Goal: Information Seeking & Learning: Learn about a topic

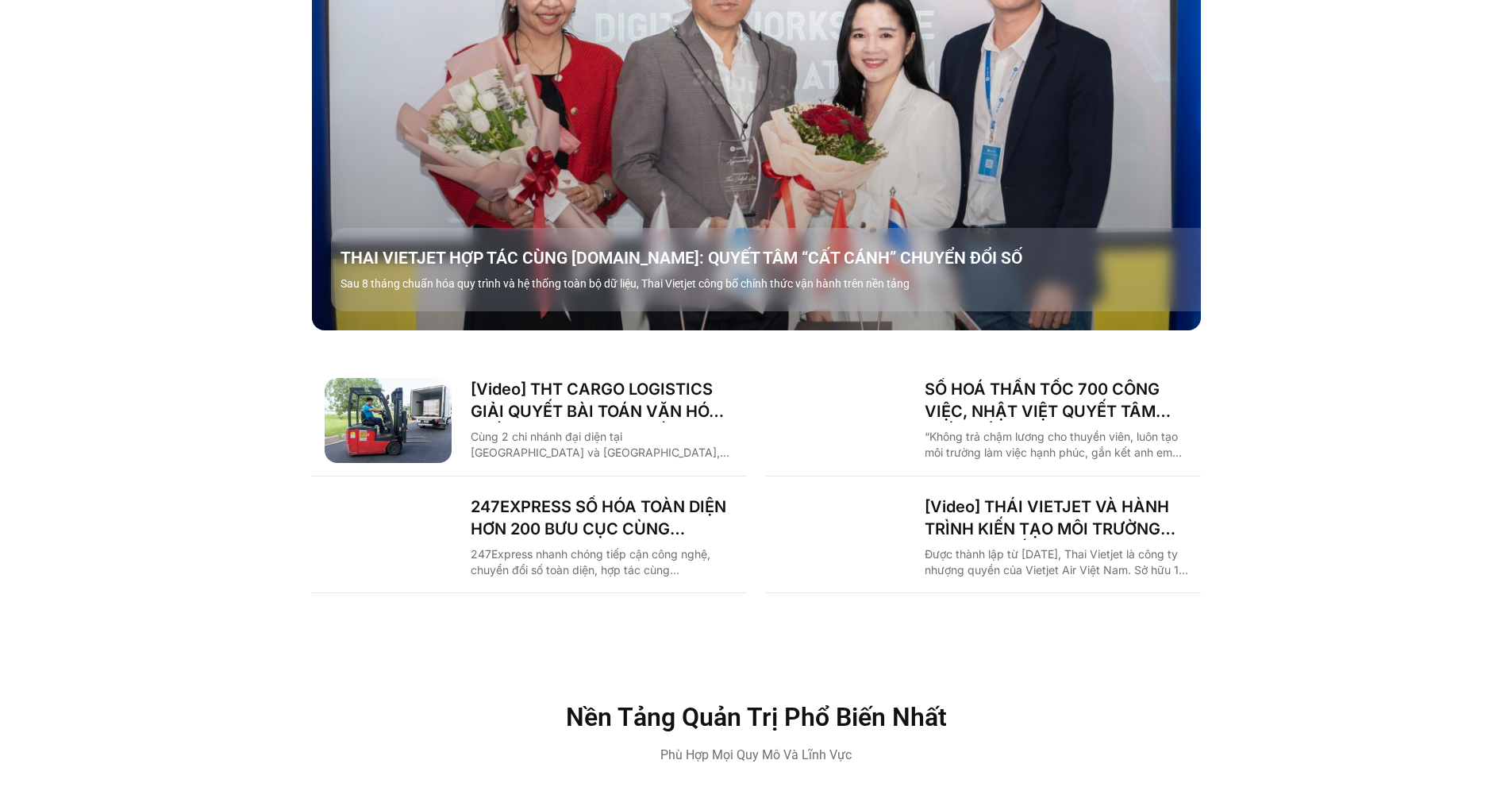
scroll to position [1747, 0]
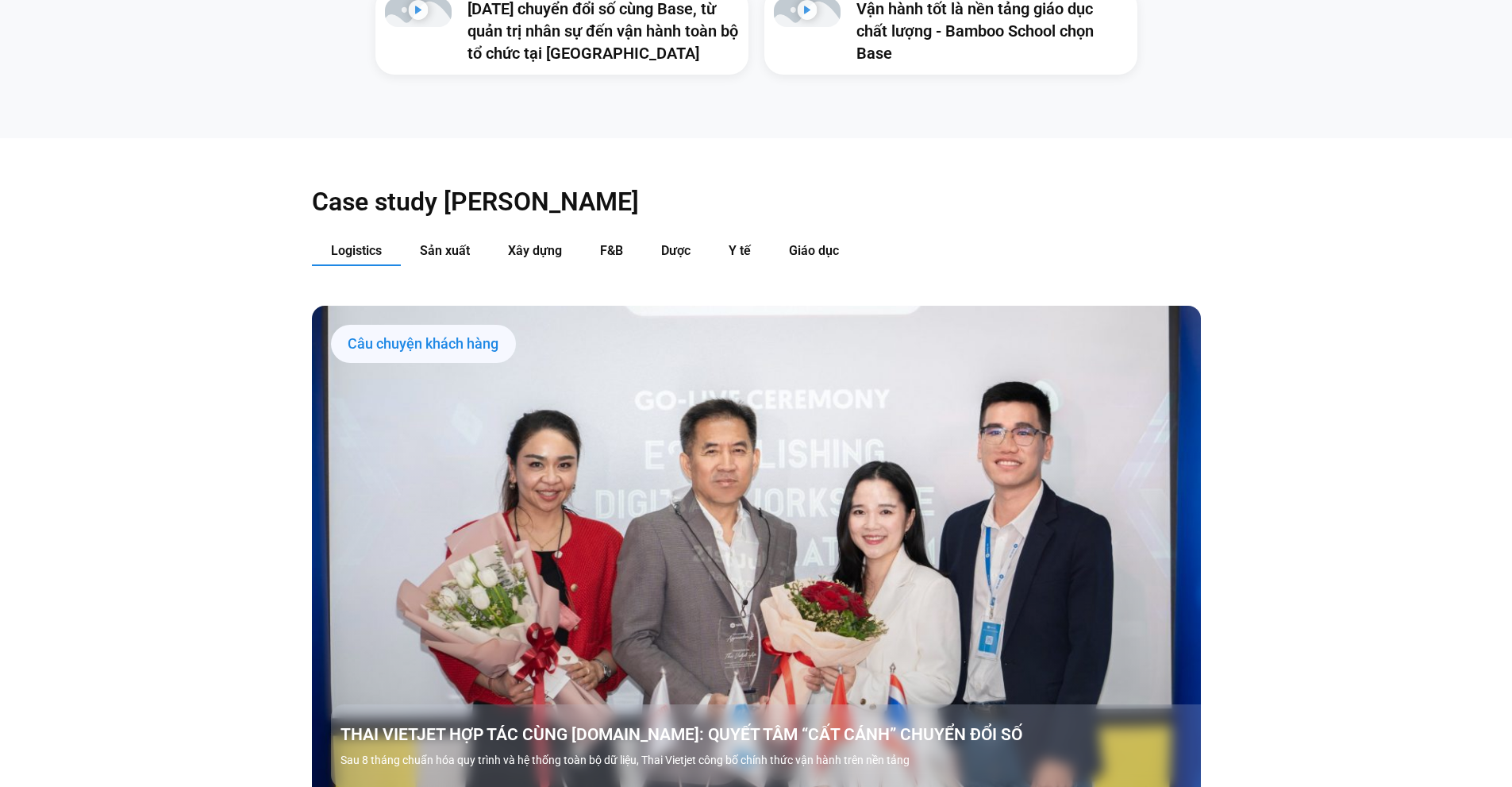
click at [404, 325] on div "Câu chuyện khách hàng" at bounding box center [424, 344] width 185 height 38
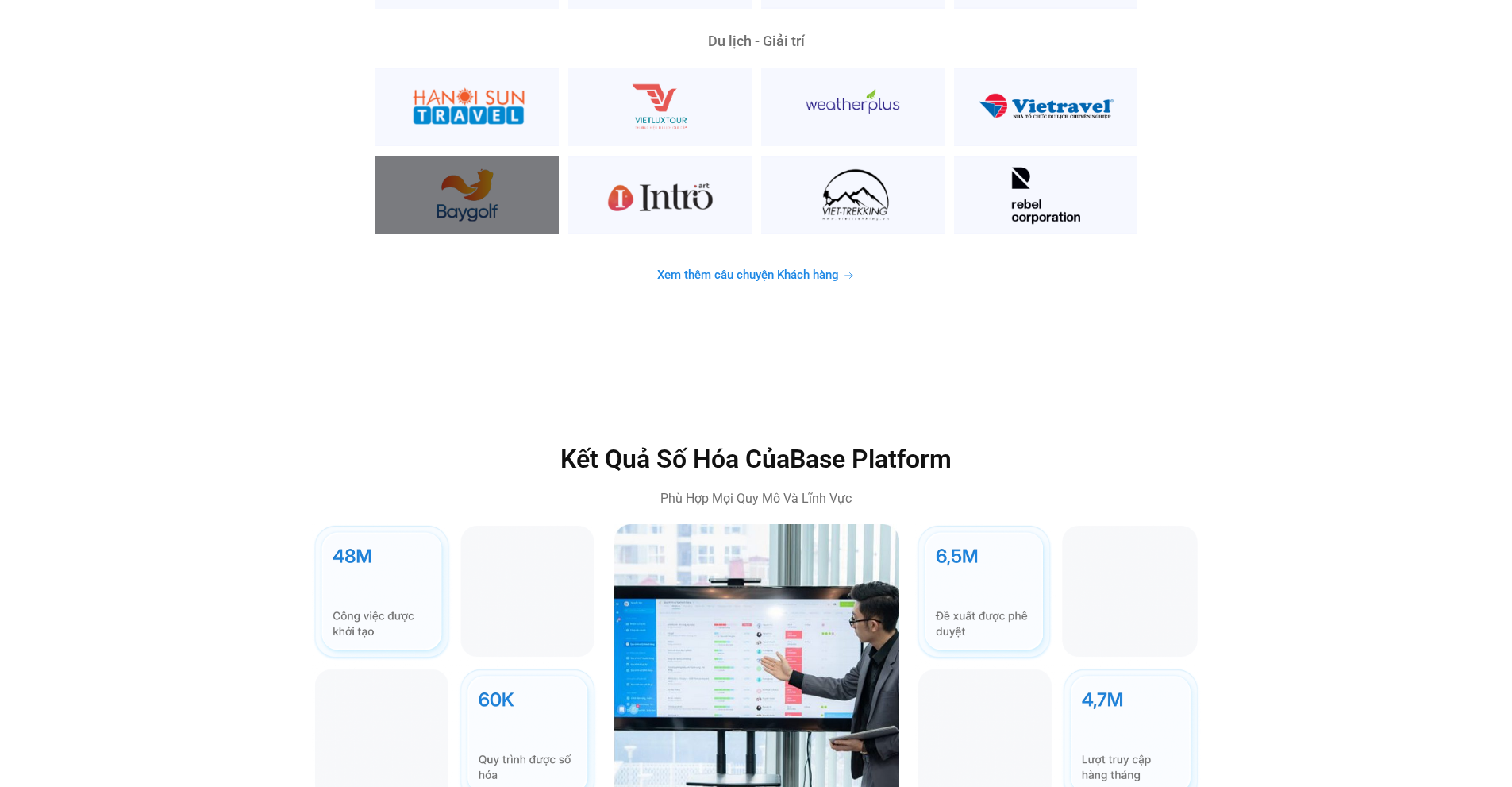
scroll to position [4289, 0]
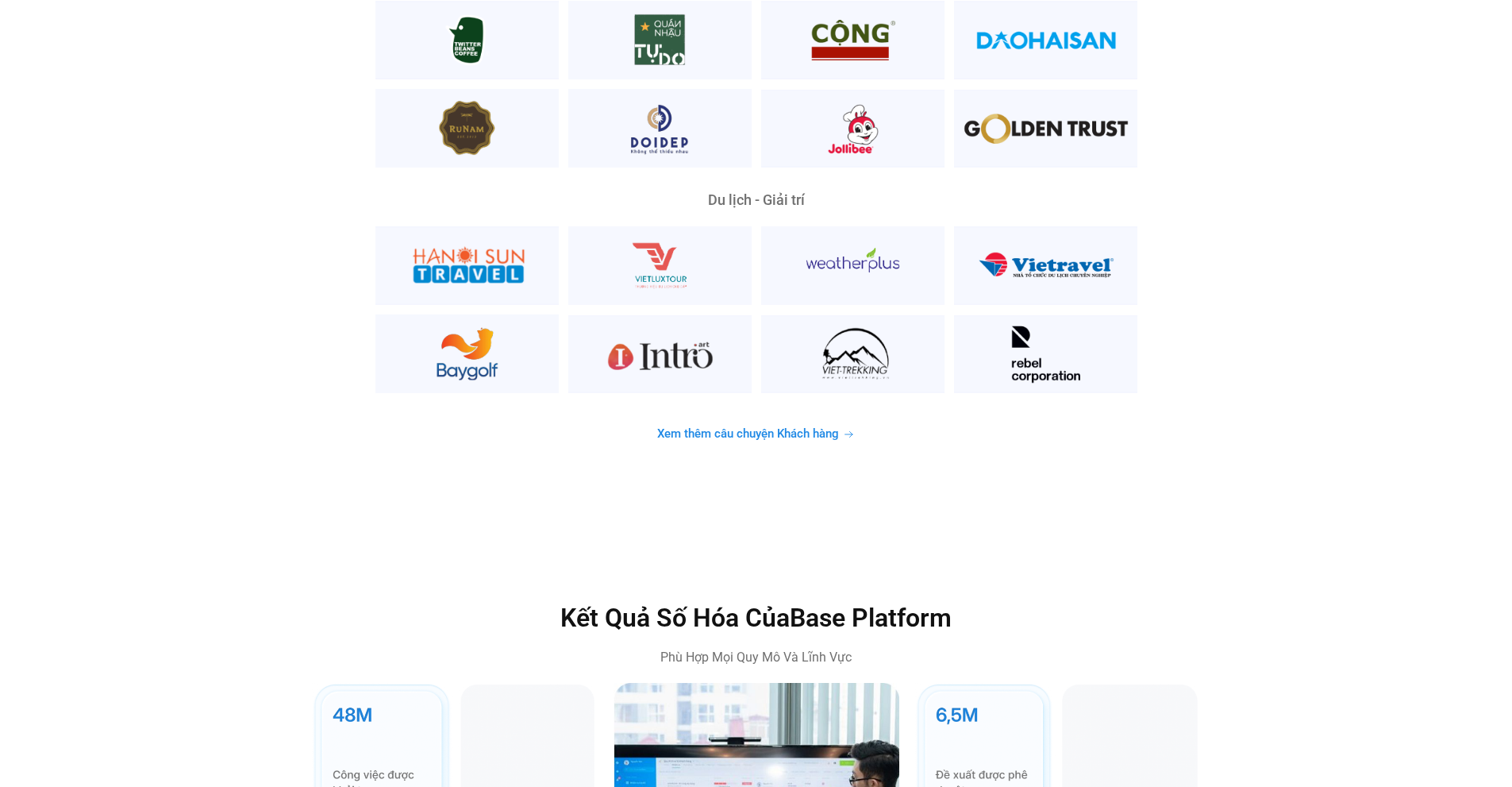
click at [732, 428] on span "Xem thêm câu chuyện Khách hàng" at bounding box center [748, 433] width 182 height 12
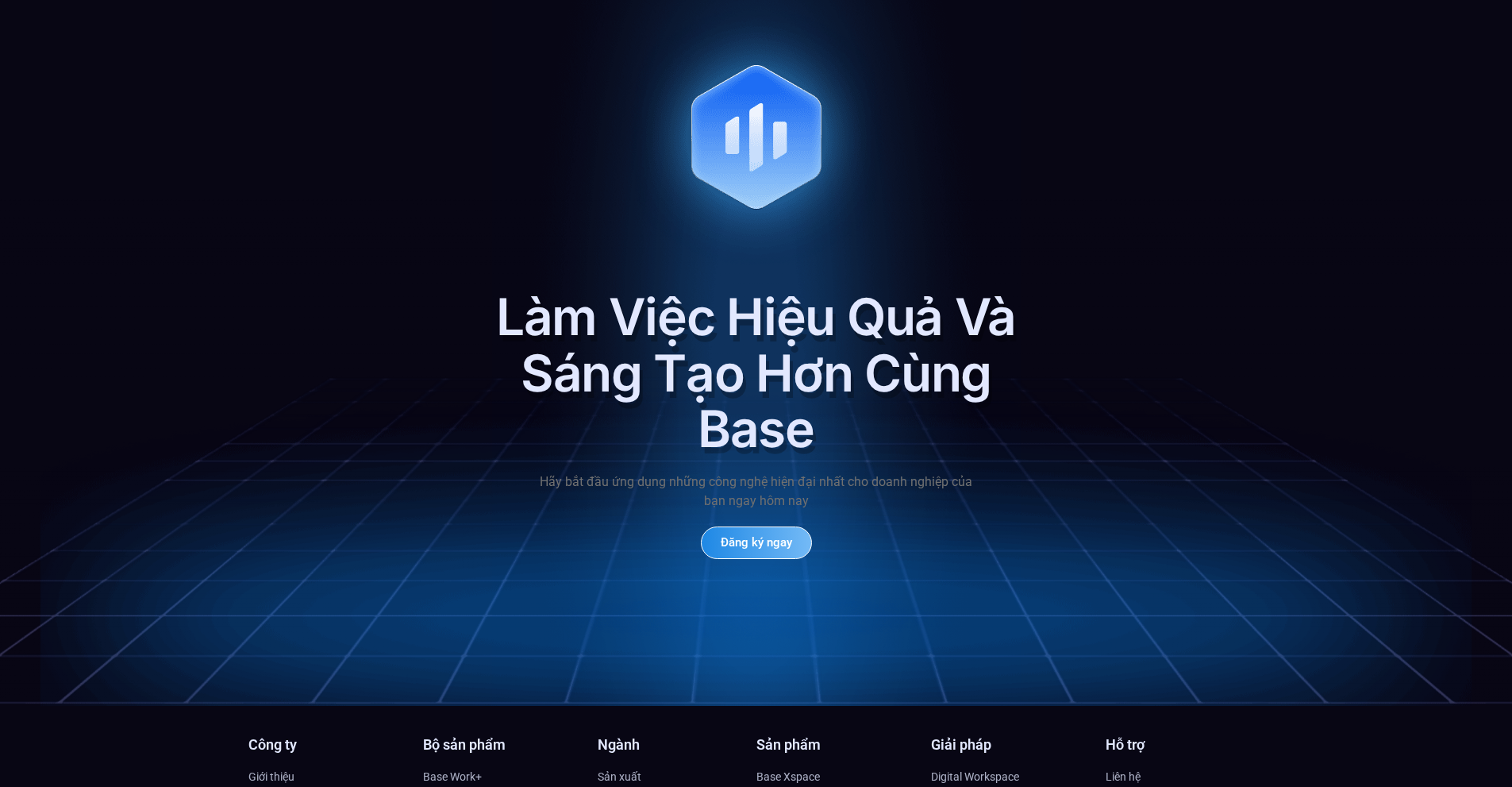
scroll to position [7645, 0]
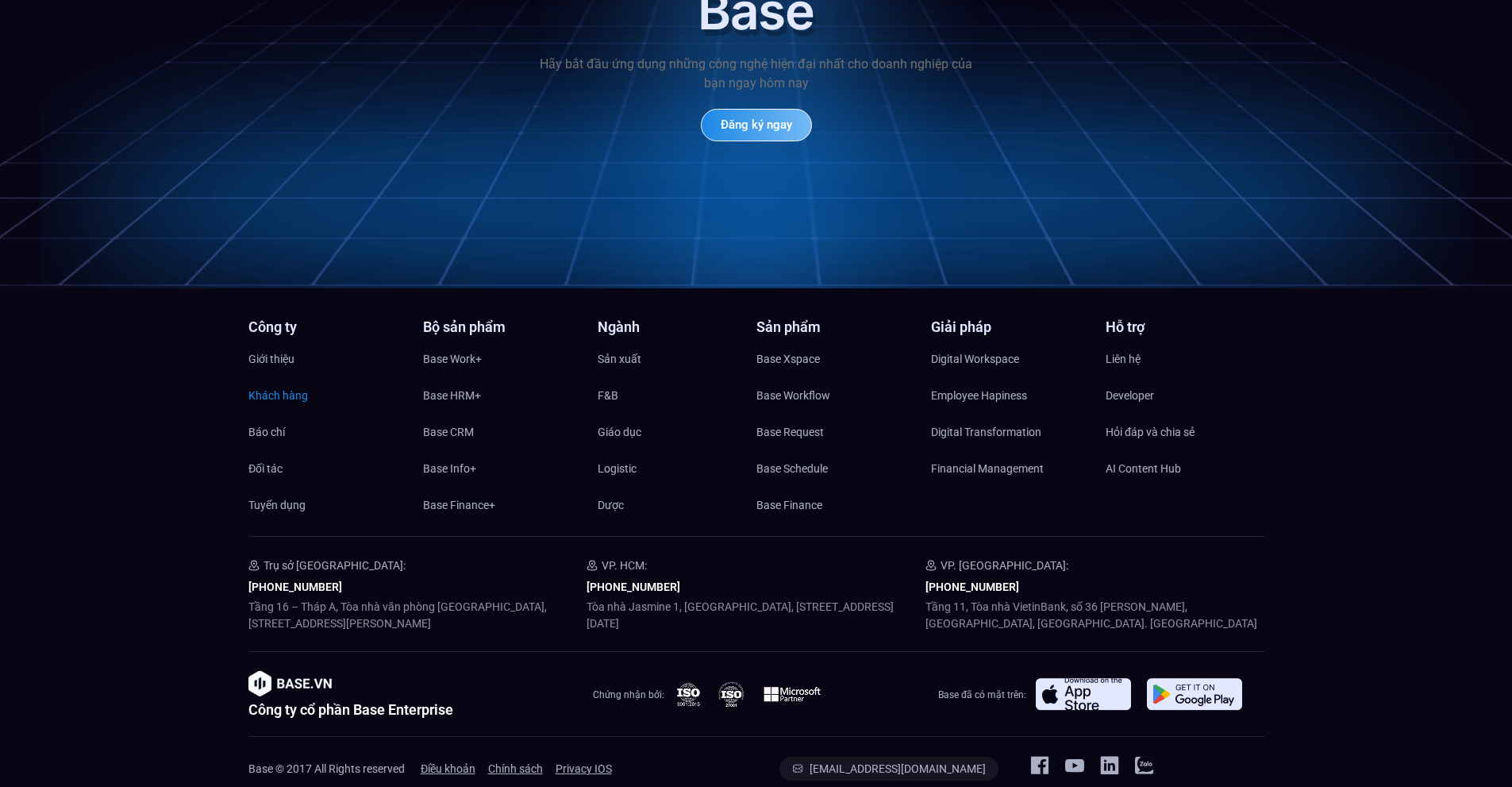
click at [292, 384] on span "Khách hàng" at bounding box center [278, 395] width 59 height 23
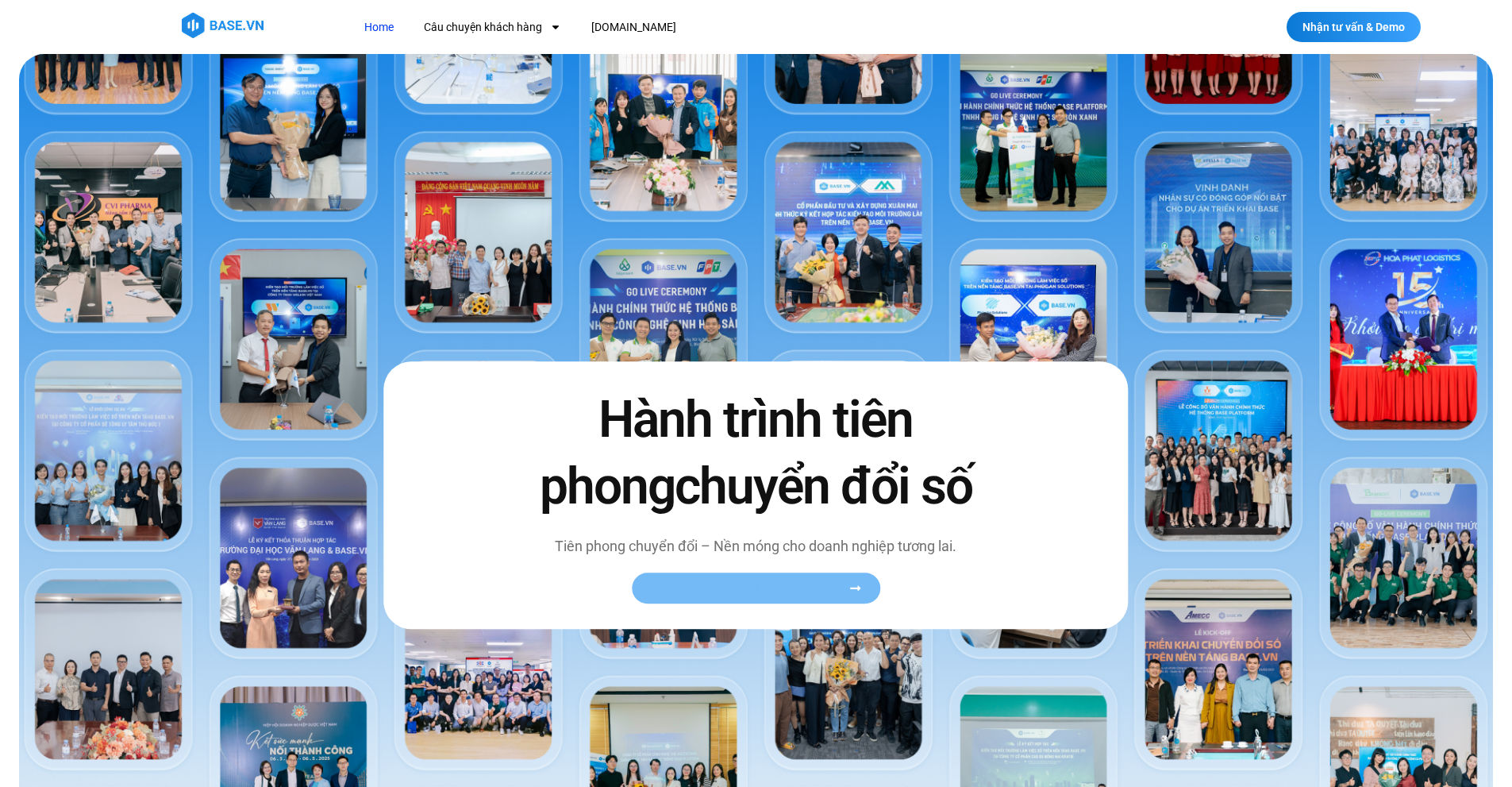
click at [748, 586] on span "Xem toàn bộ câu chuyện khách hàng" at bounding box center [748, 587] width 194 height 12
click at [868, 588] on link "Xem toàn bộ câu chuyện khách hàng" at bounding box center [756, 588] width 248 height 31
click at [855, 589] on icon at bounding box center [855, 587] width 10 height 5
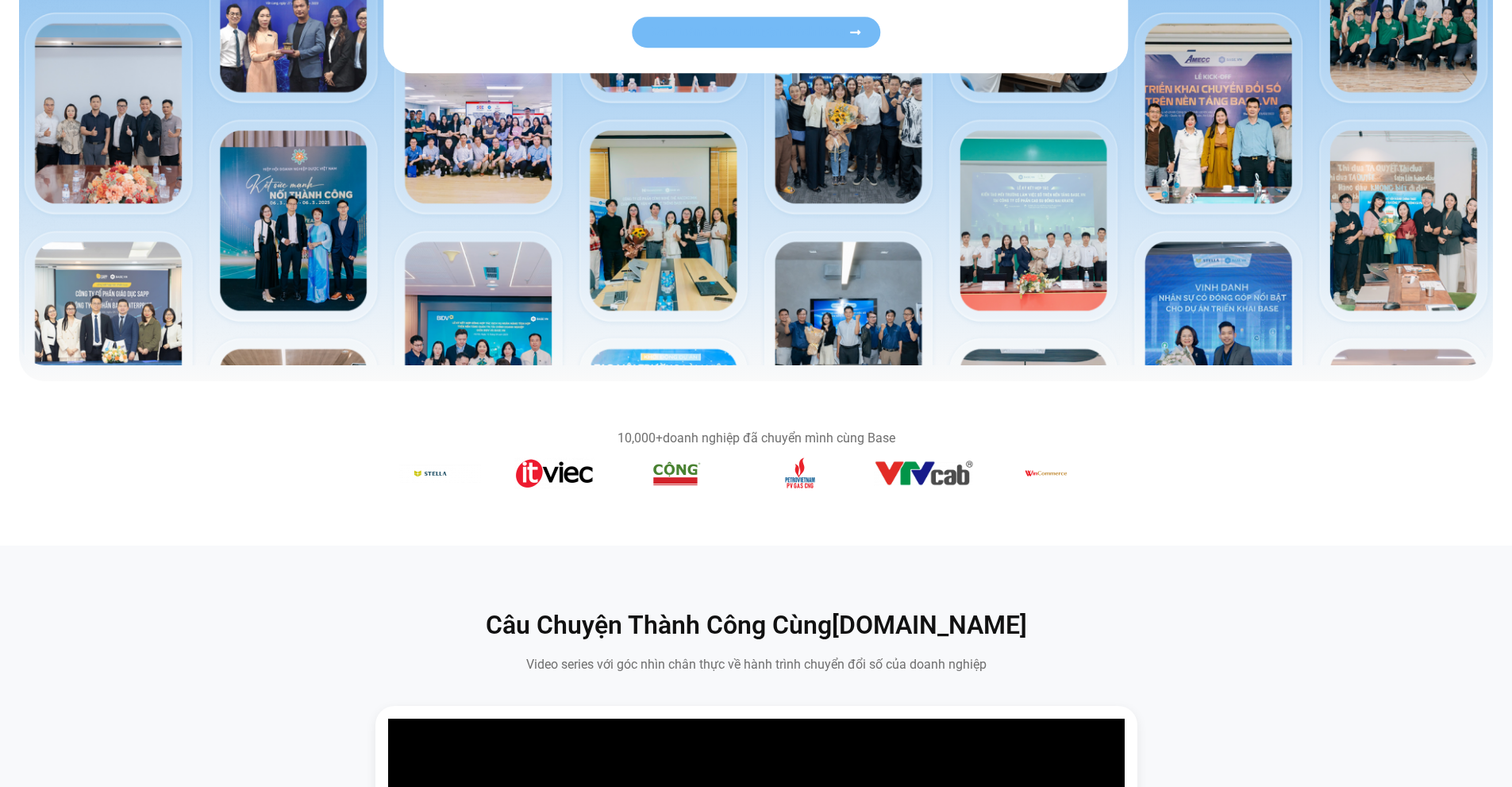
click at [227, 532] on section "10,000+ doanh nghiệp đã chuyển mình cùng Base" at bounding box center [756, 463] width 1512 height 165
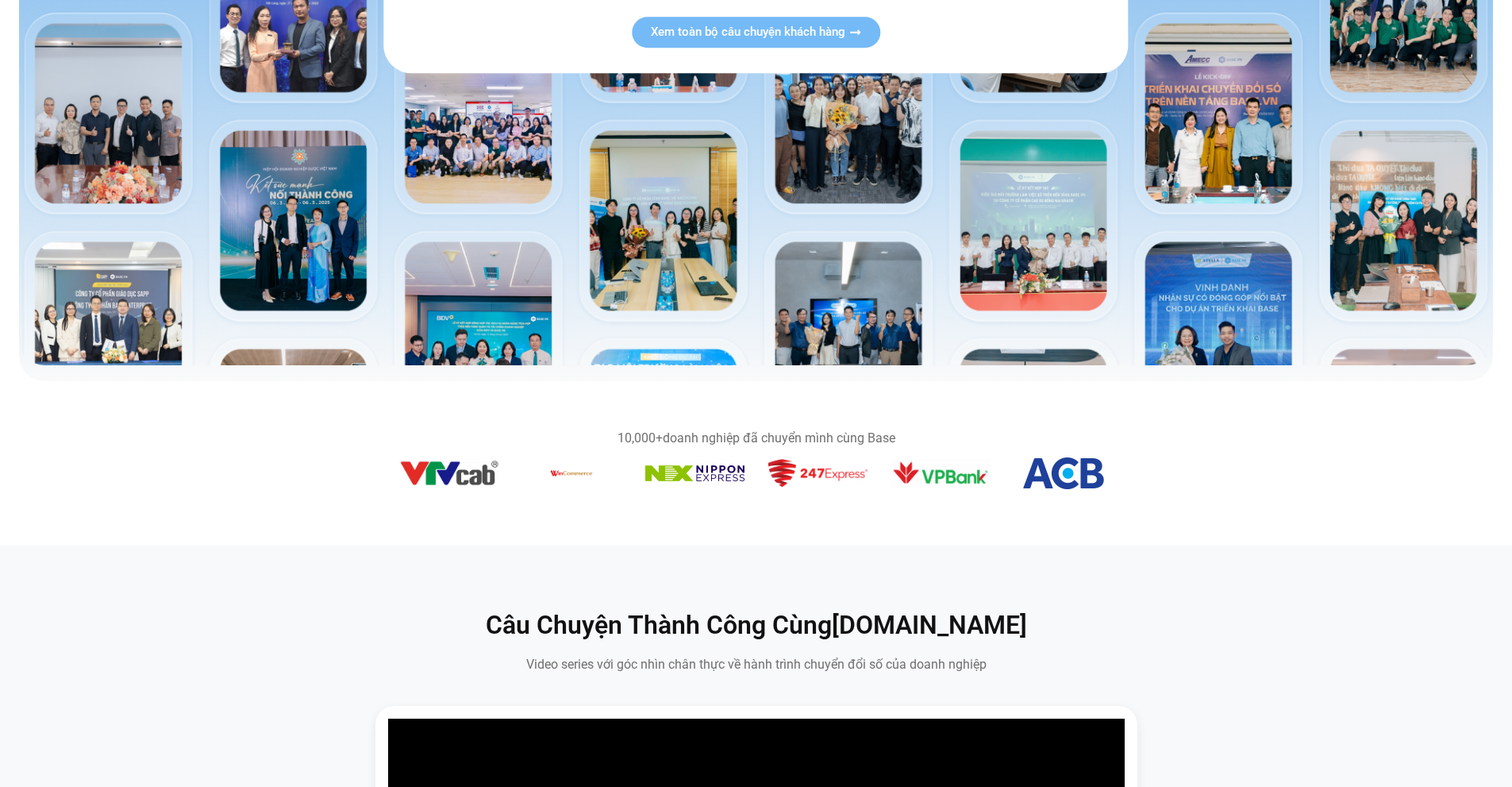
drag, startPoint x: 874, startPoint y: 481, endPoint x: 624, endPoint y: 485, distance: 250.0
click at [624, 485] on div "Băng chuyền hình ảnh" at bounding box center [757, 475] width 715 height 37
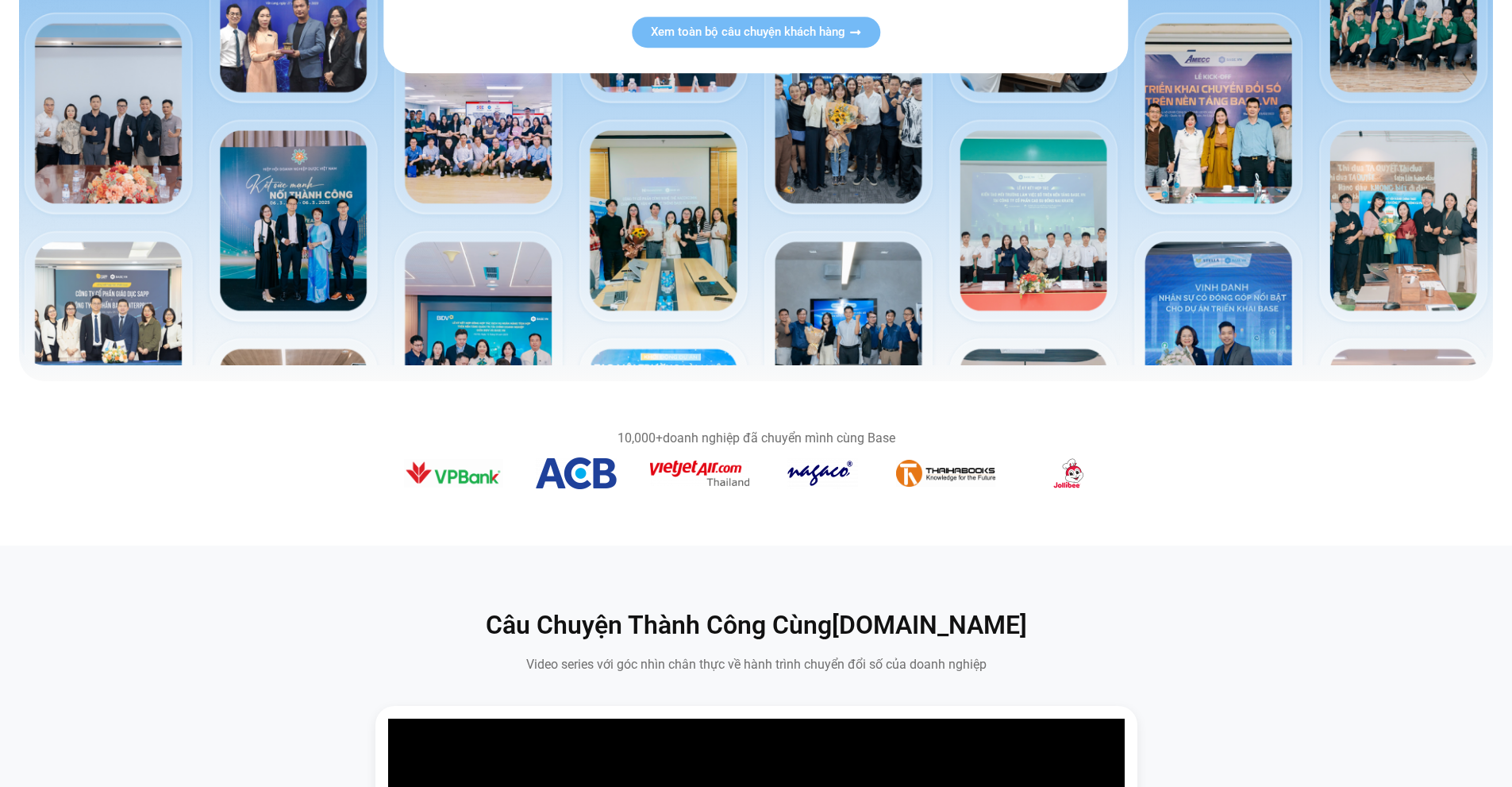
click at [442, 472] on img "12 / 14" at bounding box center [454, 473] width 99 height 28
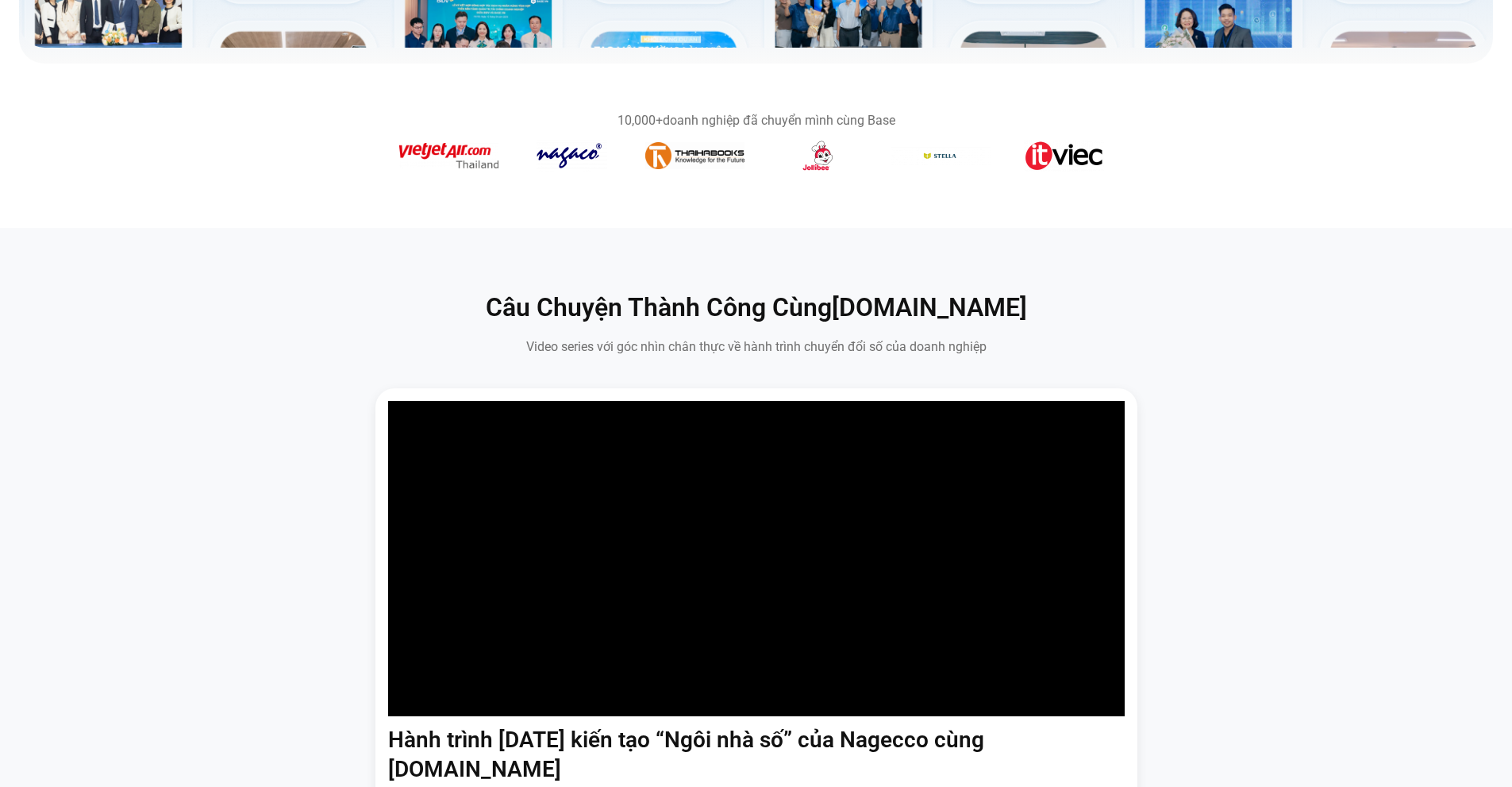
scroll to position [318, 0]
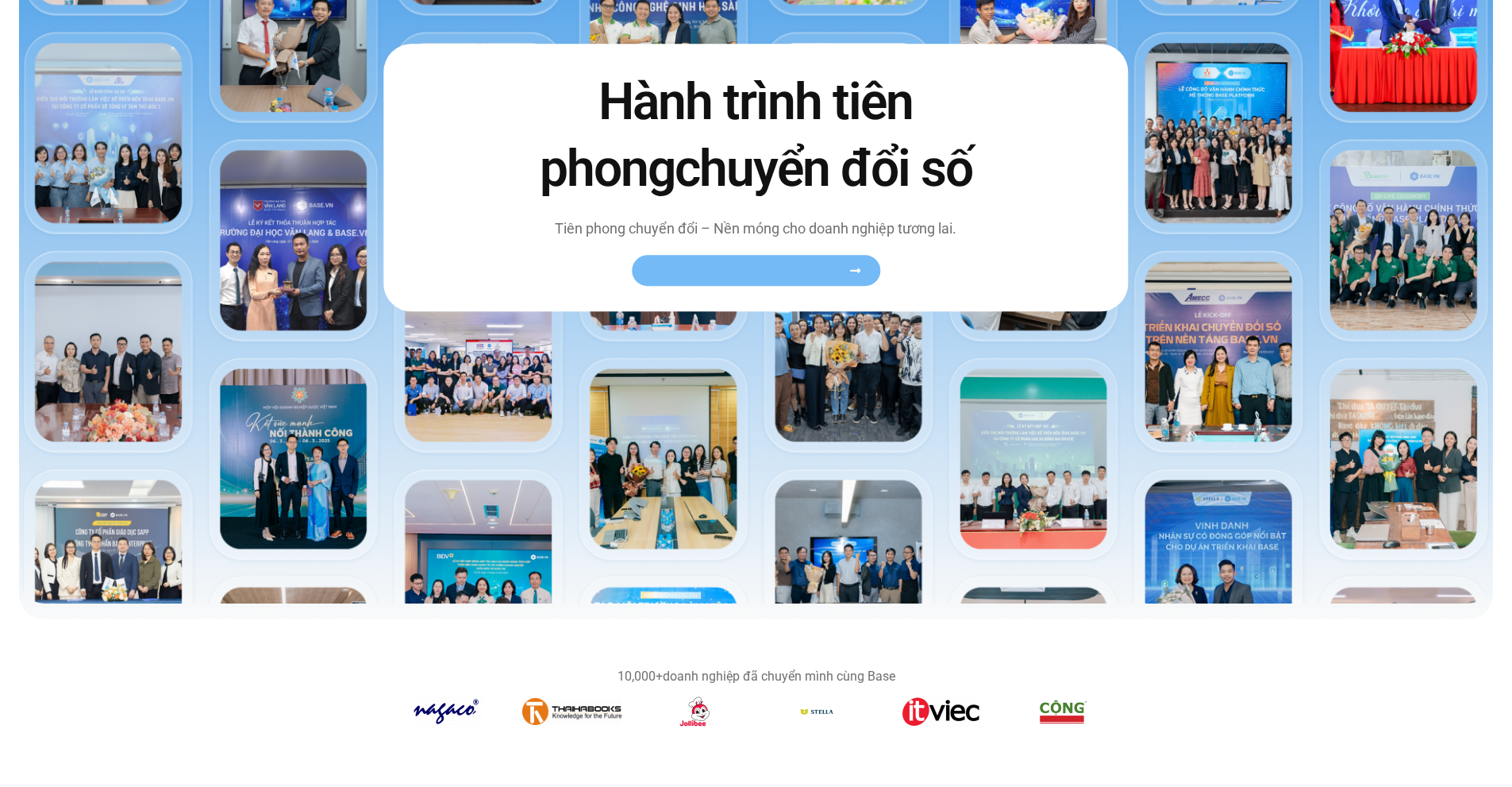
click at [740, 281] on link "Xem toàn bộ câu chuyện khách hàng" at bounding box center [756, 270] width 248 height 31
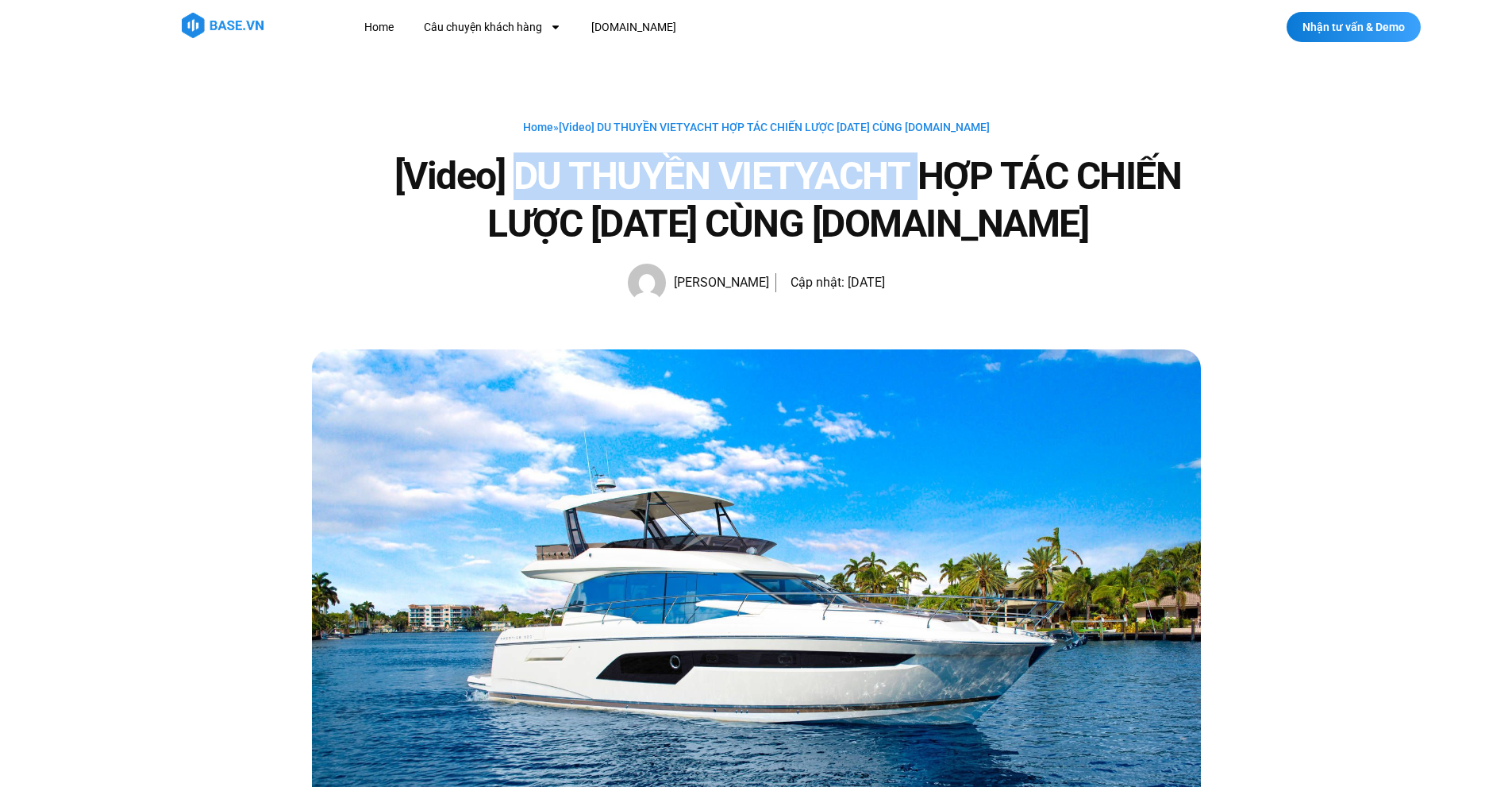
drag, startPoint x: 560, startPoint y: 173, endPoint x: 917, endPoint y: 164, distance: 357.1
click at [917, 164] on h1 "[Video] DU THUYỀN VIETYACHT HỢP TÁC CHIẾN LƯỢC [DATE] CÙNG [DOMAIN_NAME]" at bounding box center [788, 200] width 825 height 95
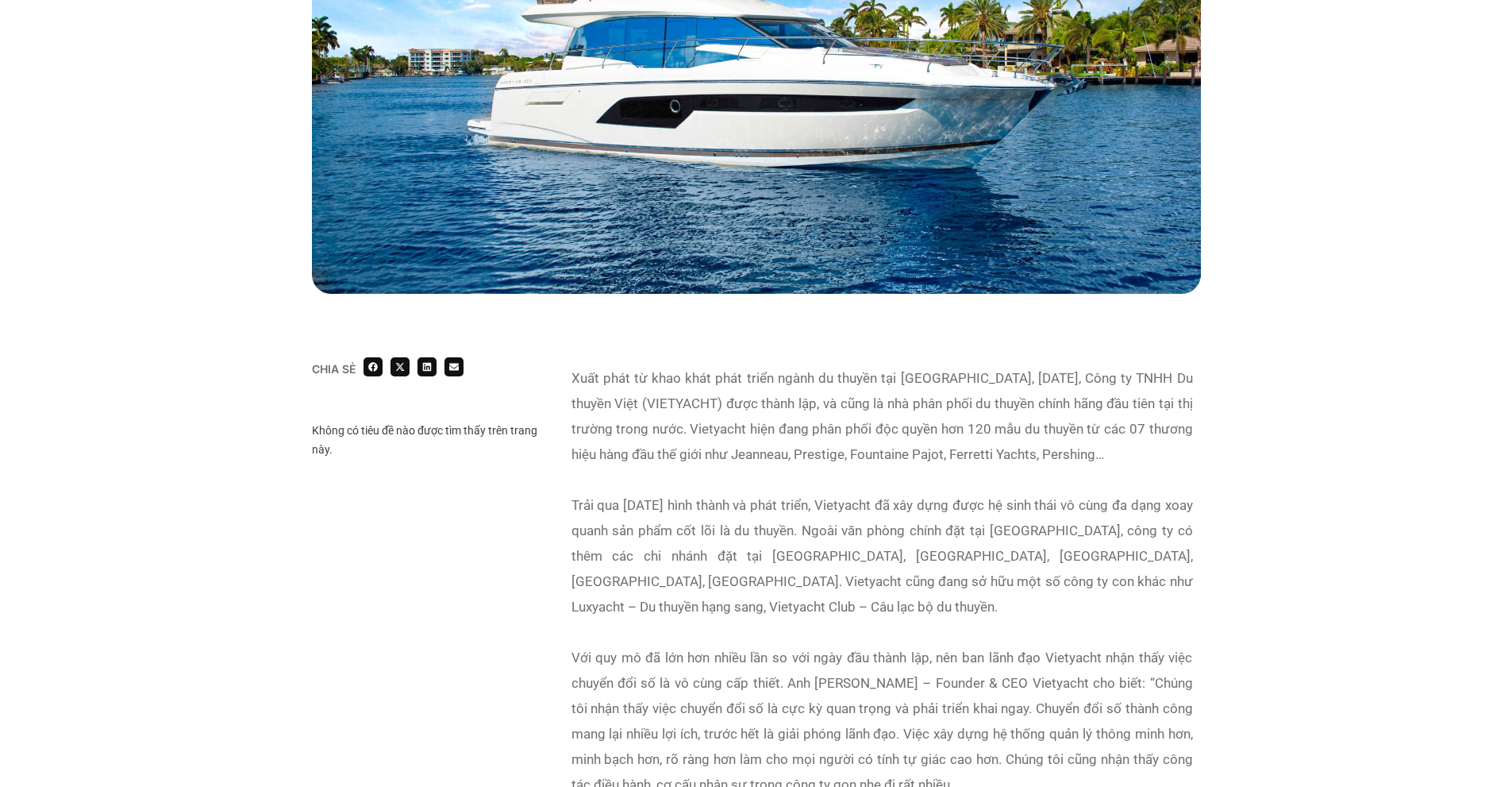
scroll to position [636, 0]
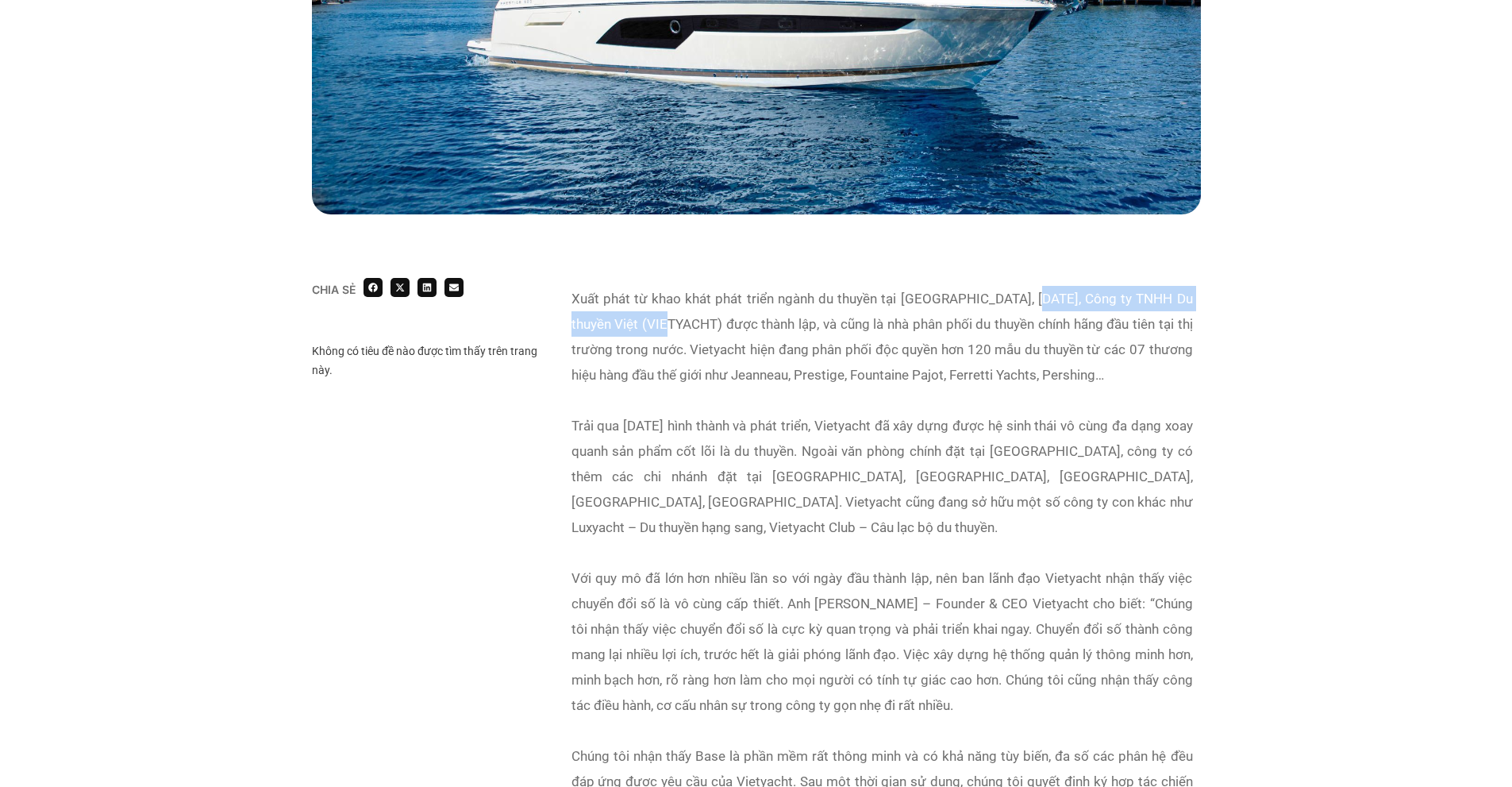
drag, startPoint x: 1037, startPoint y: 298, endPoint x: 679, endPoint y: 326, distance: 359.1
click at [679, 326] on div "Xuất phát từ khao khát phát triển ngành du thuyền tại [GEOGRAPHIC_DATA], [DATE]…" at bounding box center [882, 337] width 622 height 102
copy div "Công ty TNHH Du thuyền Việt ([GEOGRAPHIC_DATA])"
